Goal: Task Accomplishment & Management: Manage account settings

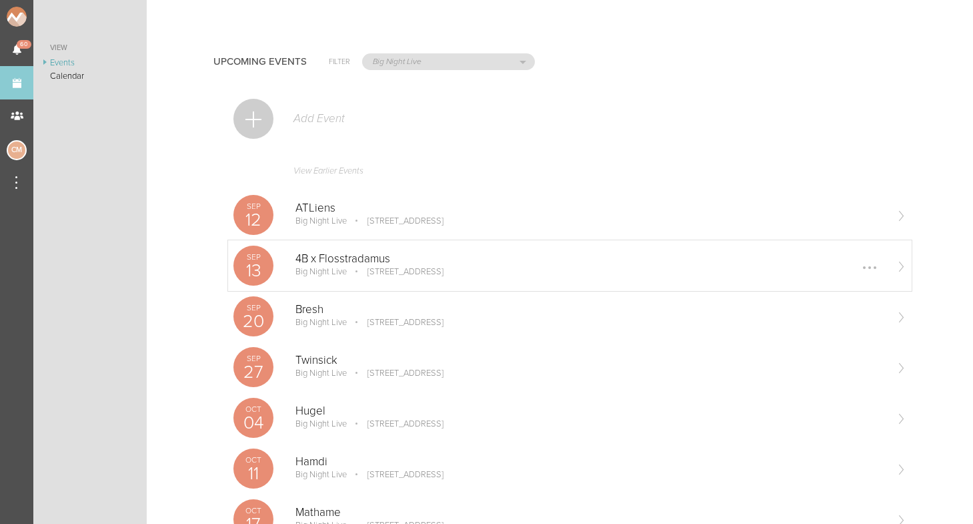
click at [332, 261] on p "4B x Flosstradamus" at bounding box center [590, 258] width 590 height 13
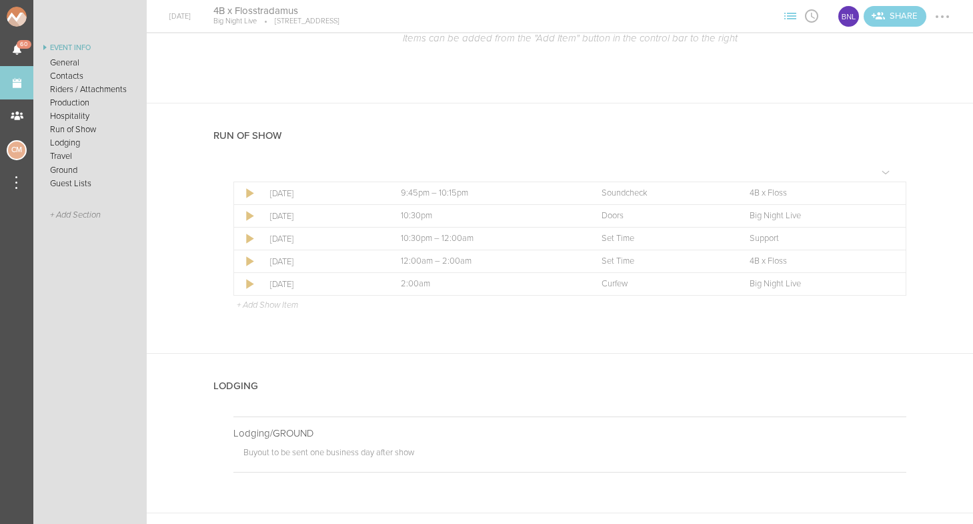
scroll to position [2176, 0]
click at [894, 231] on div at bounding box center [888, 237] width 21 height 21
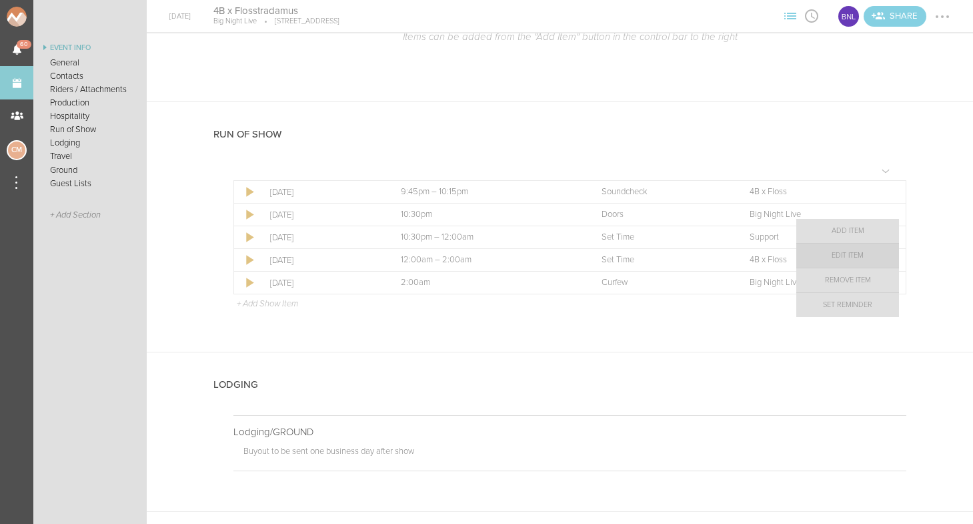
click at [870, 254] on link "Edit Item" at bounding box center [847, 255] width 103 height 24
select select "Set Time"
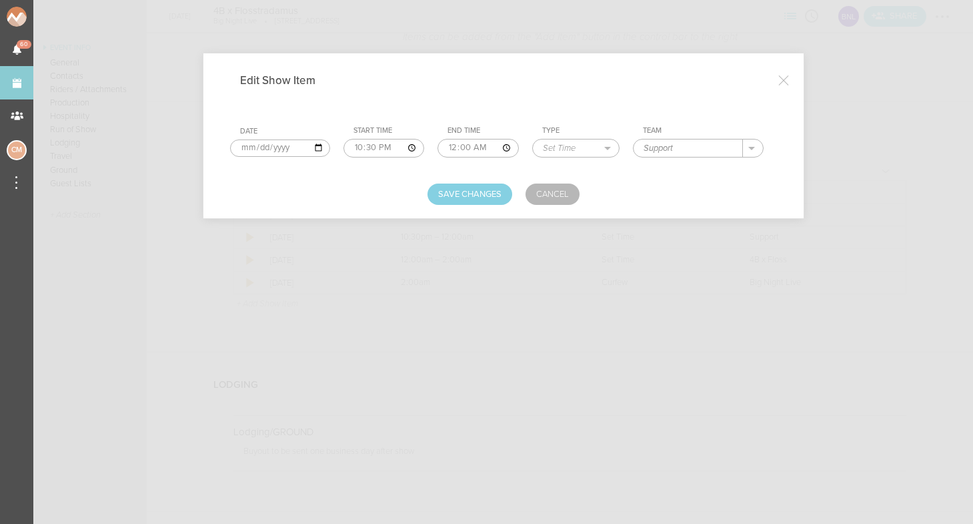
click at [634, 151] on input "Support" at bounding box center [688, 147] width 109 height 17
type input "Virx"
click at [474, 194] on button "Save Changes" at bounding box center [470, 193] width 85 height 21
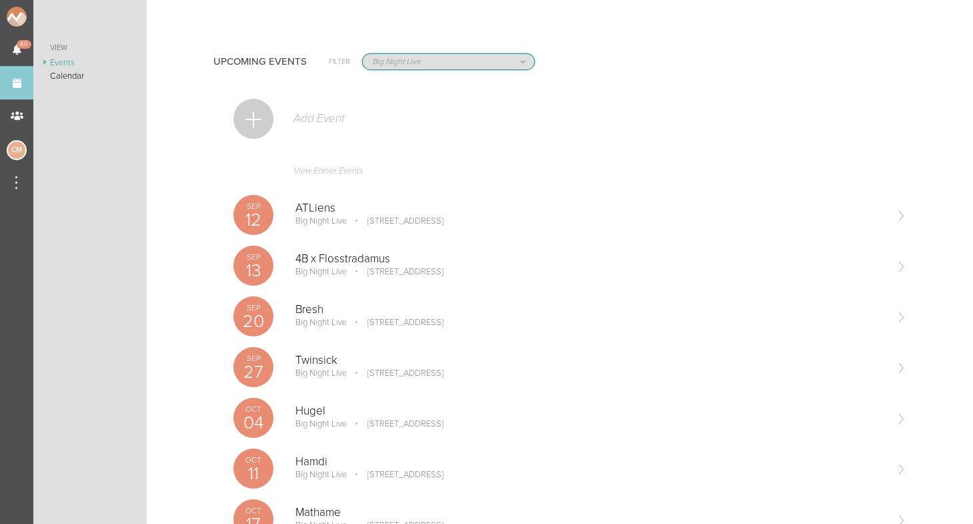
select select "1884"
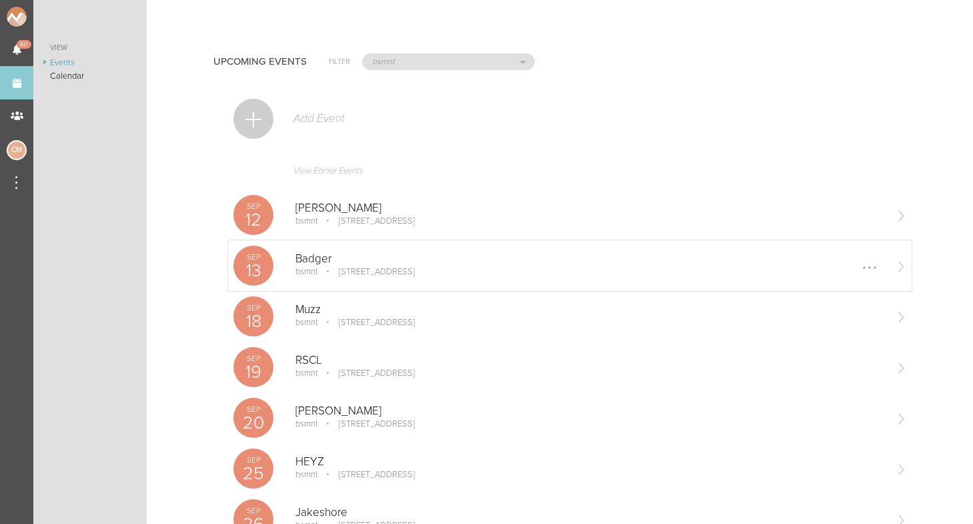
click at [297, 256] on p "Badger" at bounding box center [590, 258] width 590 height 13
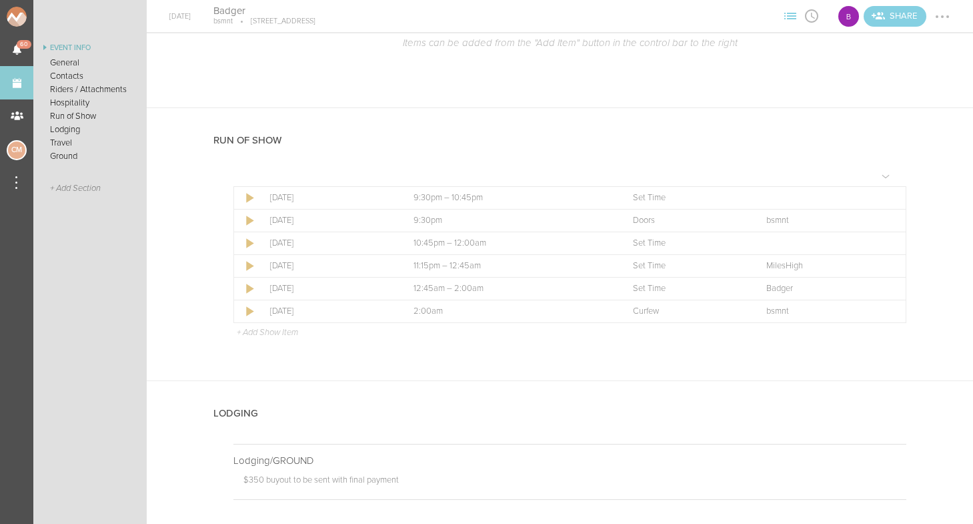
scroll to position [868, 0]
click at [886, 238] on div at bounding box center [888, 243] width 21 height 21
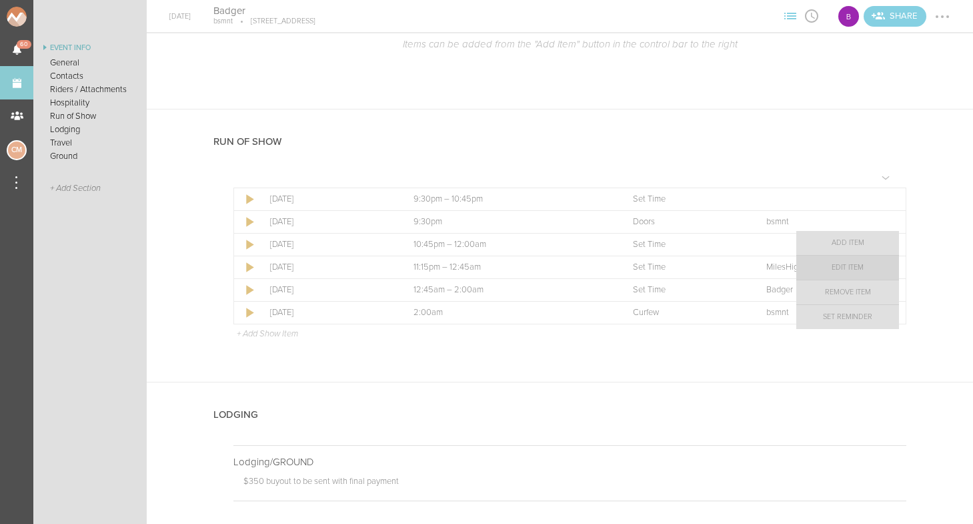
click at [866, 271] on link "Edit Item" at bounding box center [847, 267] width 103 height 24
select select "Set Time"
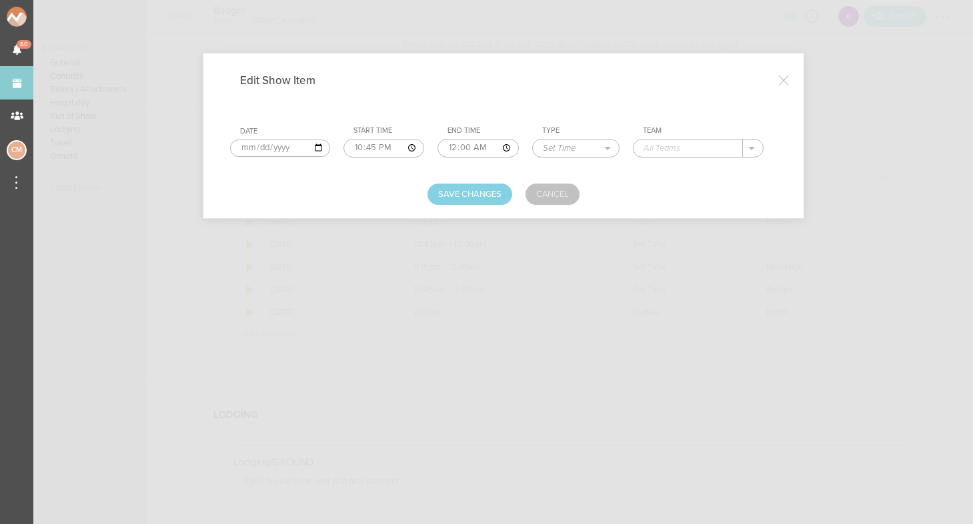
click at [544, 195] on link "Cancel" at bounding box center [553, 193] width 54 height 21
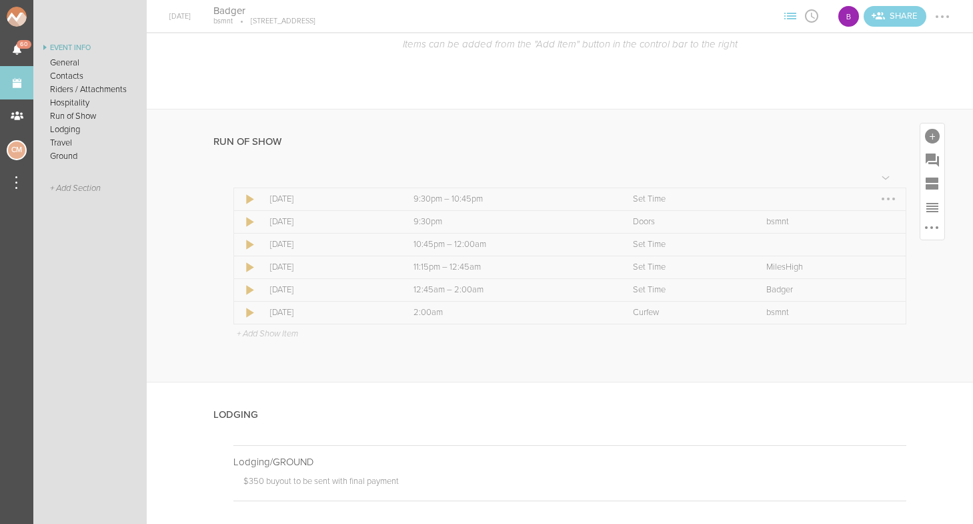
click at [887, 197] on div at bounding box center [888, 198] width 3 height 3
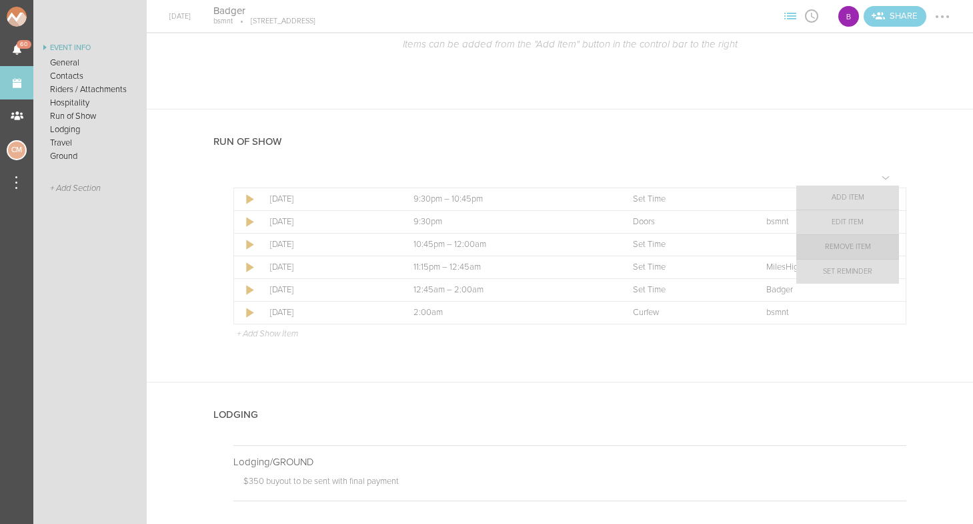
click at [864, 247] on link "Remove Item" at bounding box center [847, 247] width 103 height 24
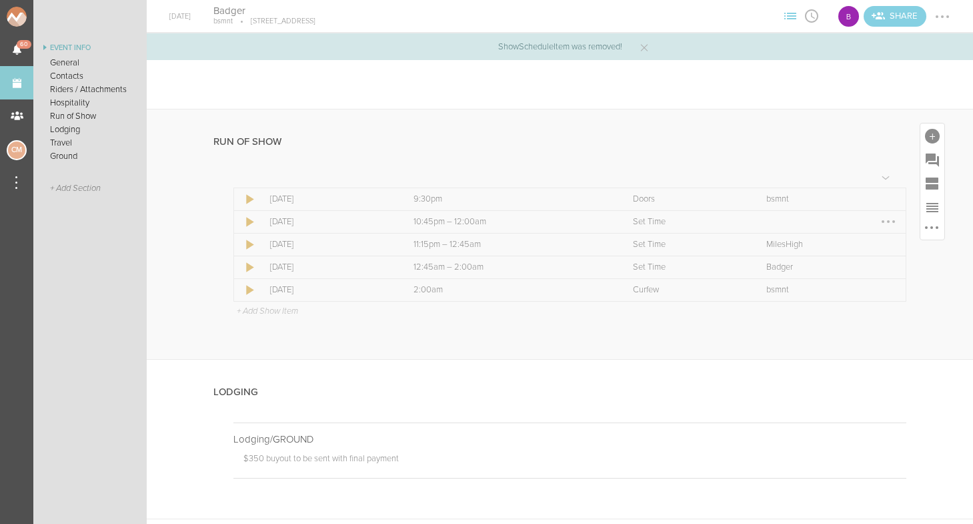
click at [888, 220] on div at bounding box center [888, 221] width 3 height 3
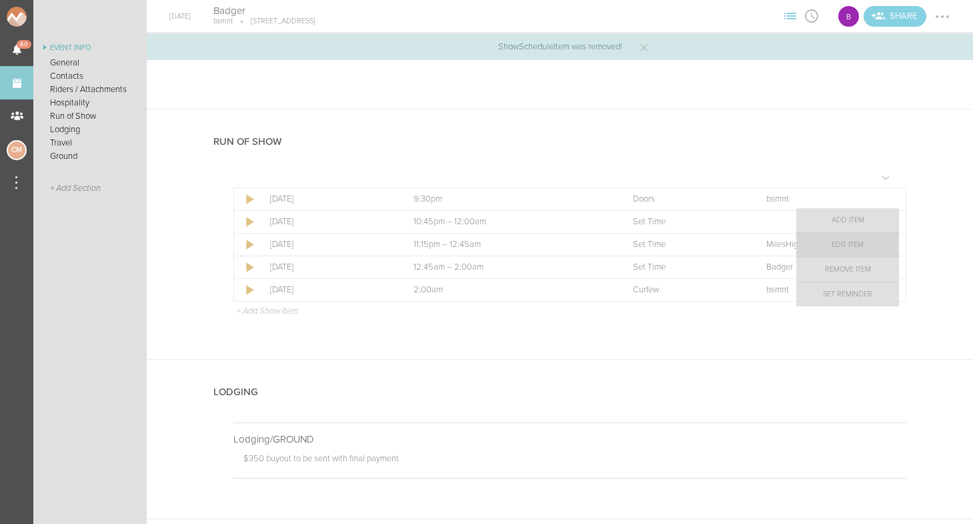
click at [874, 248] on link "Edit Item" at bounding box center [847, 245] width 103 height 24
select select "Set Time"
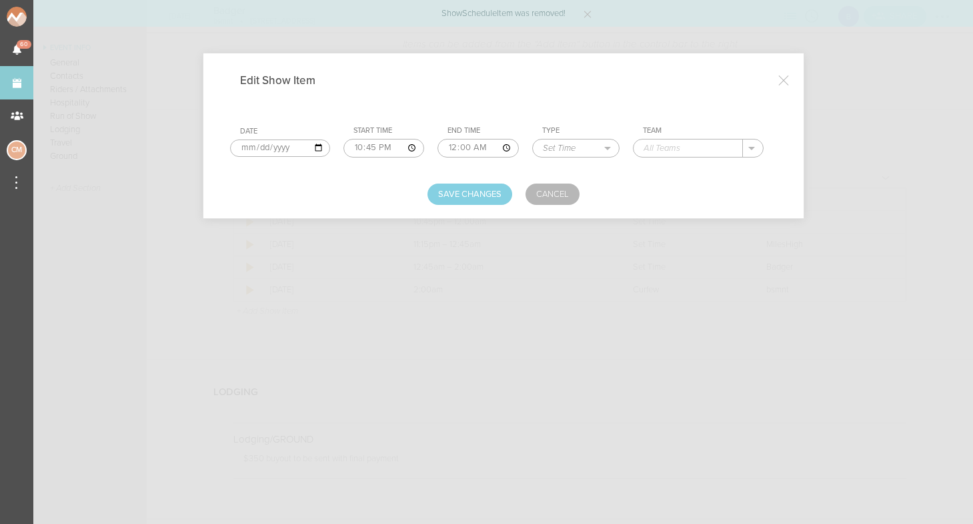
click at [358, 149] on input "22:45" at bounding box center [383, 148] width 81 height 19
click at [343, 141] on input "22:45" at bounding box center [383, 148] width 81 height 19
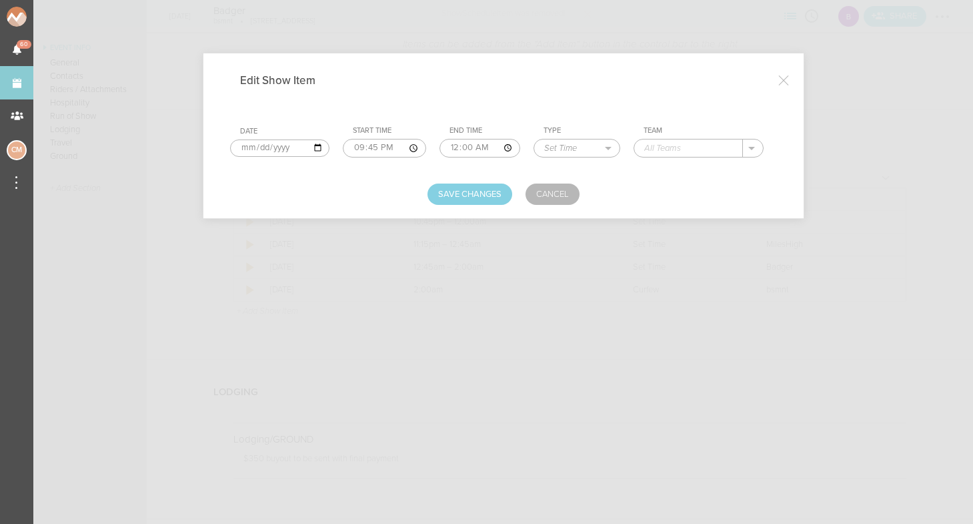
click at [364, 146] on input "21:45" at bounding box center [384, 148] width 83 height 19
type input "21:30"
click at [440, 149] on input "00:00" at bounding box center [480, 148] width 81 height 19
click at [465, 147] on input "11:00" at bounding box center [480, 148] width 81 height 19
type input "23:00"
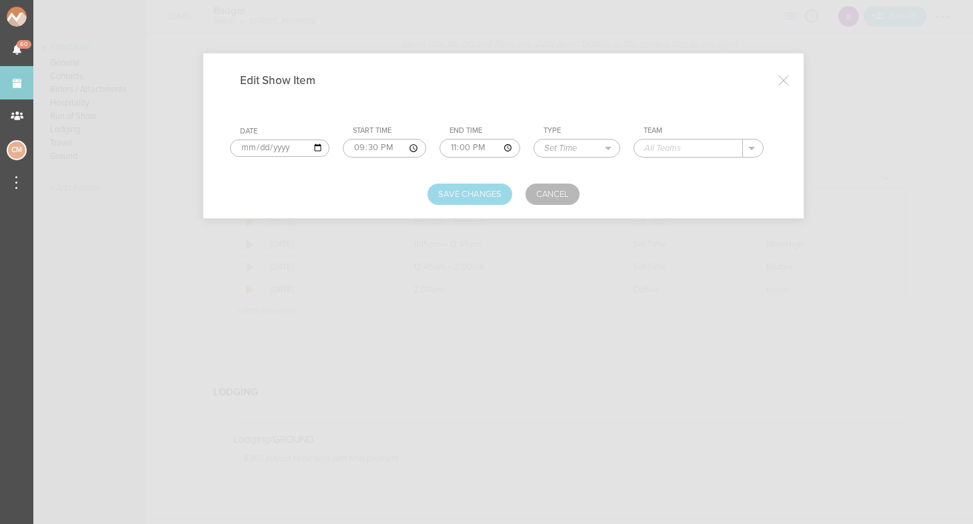
click at [452, 187] on button "Save Changes" at bounding box center [470, 193] width 85 height 21
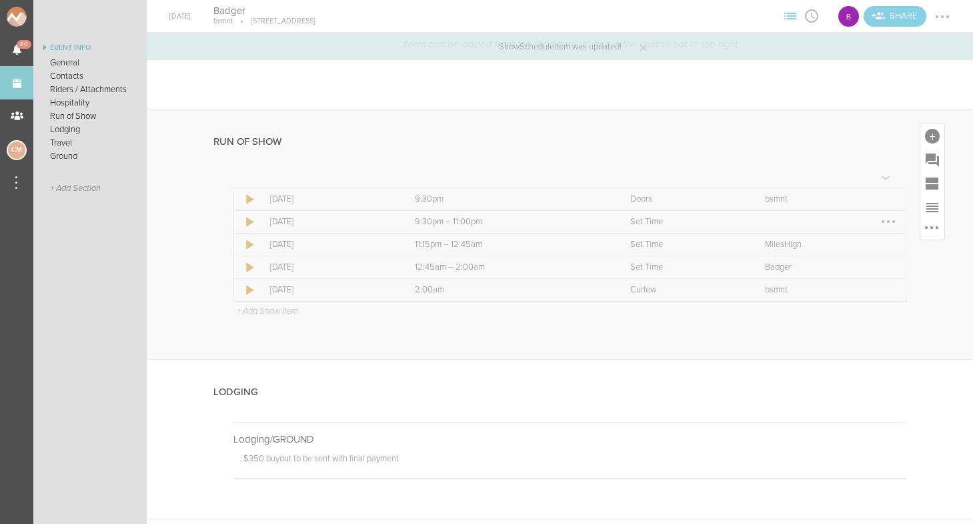
click at [888, 220] on div at bounding box center [888, 221] width 3 height 3
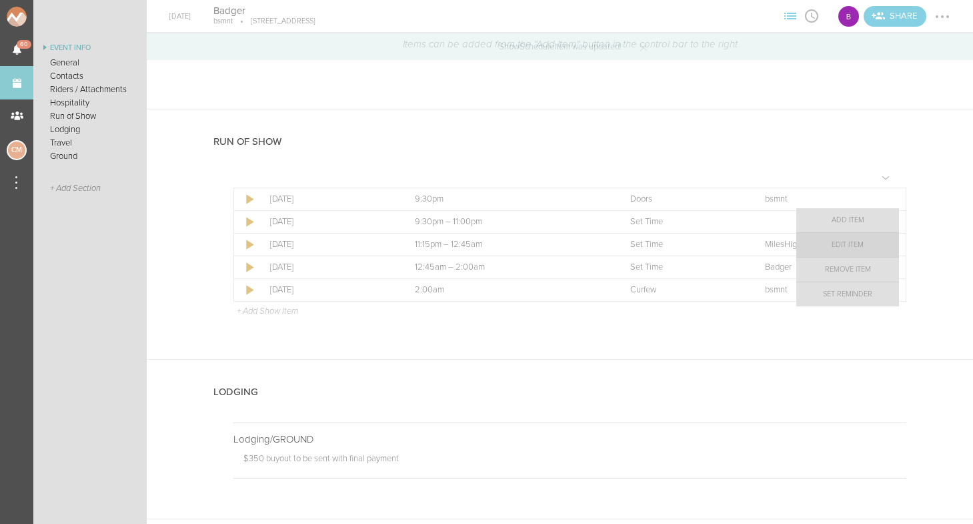
click at [859, 247] on link "Edit Item" at bounding box center [847, 245] width 103 height 24
select select "Set Time"
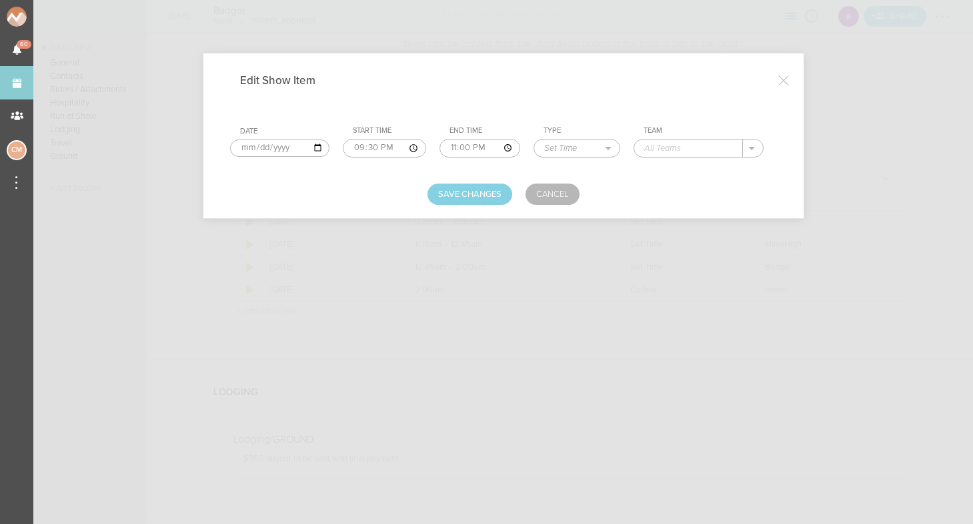
click at [448, 142] on input "23:00" at bounding box center [480, 148] width 81 height 19
type input "23:15"
click at [644, 146] on input "text" at bounding box center [688, 147] width 108 height 17
type input "Nic Nova"
click at [492, 194] on button "Save Changes" at bounding box center [470, 193] width 85 height 21
